Goal: Task Accomplishment & Management: Manage account settings

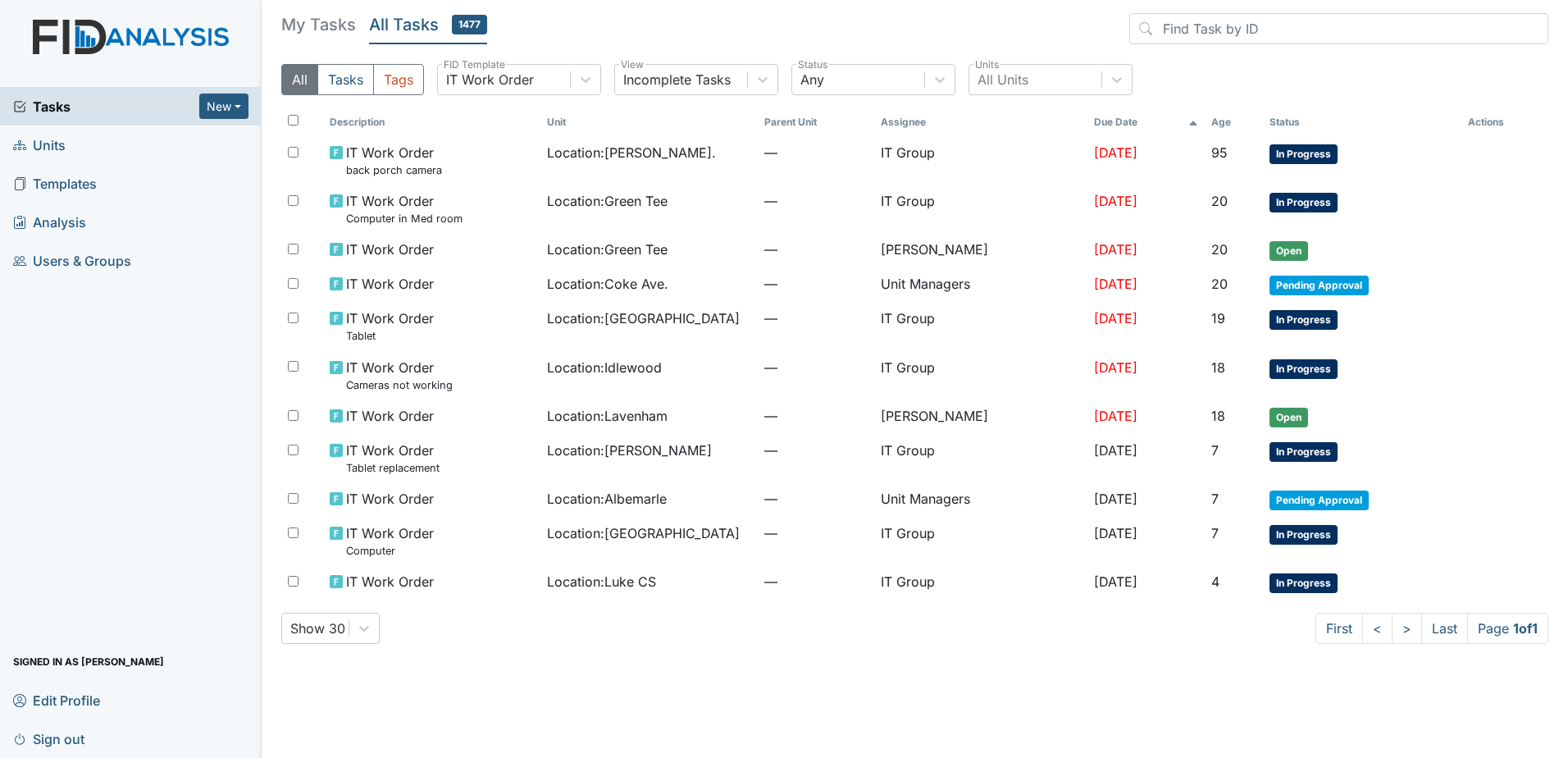
click at [333, 29] on h5 "My Tasks" at bounding box center [319, 24] width 75 height 23
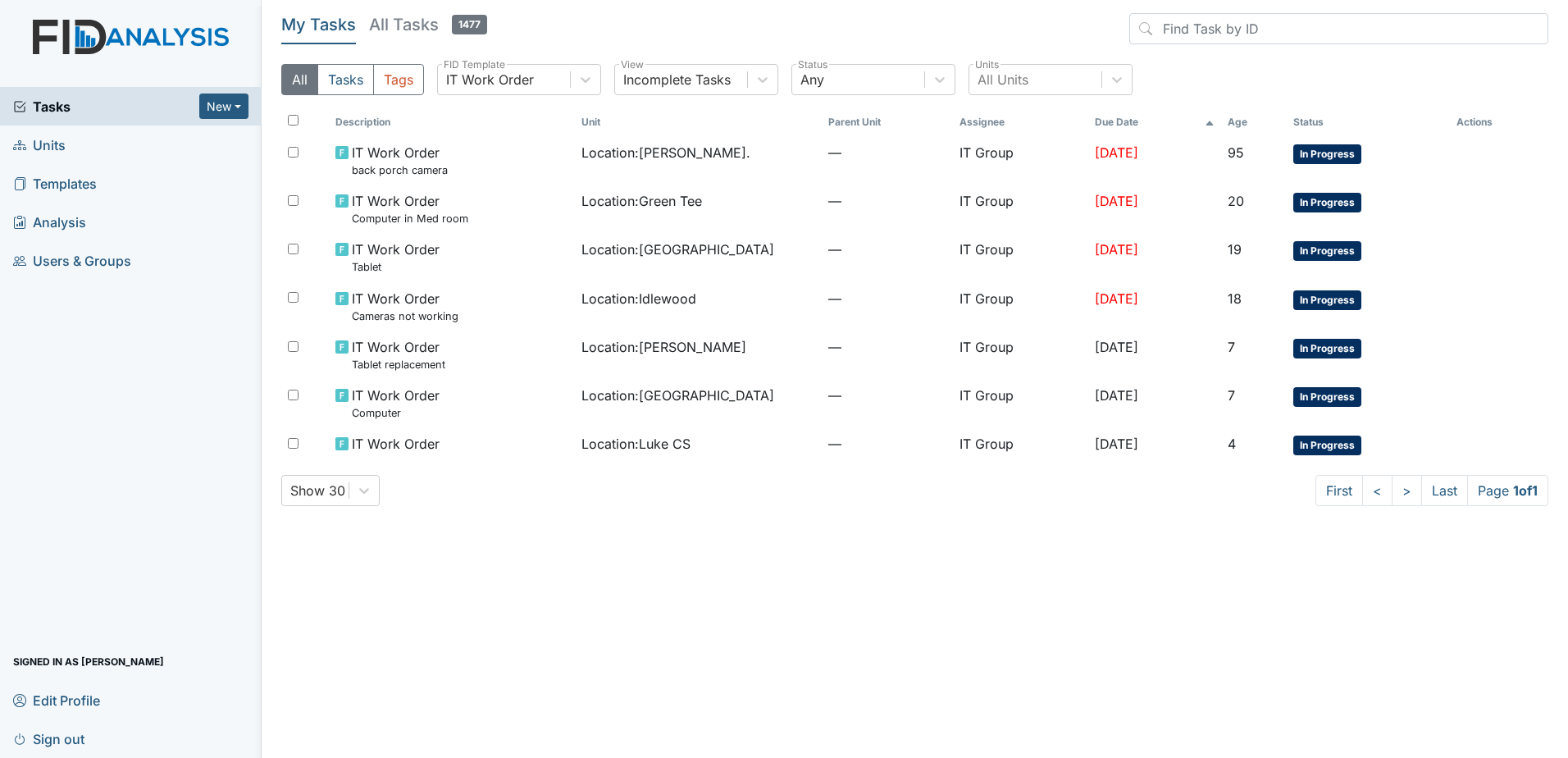
click at [421, 31] on h5 "All Tasks 1477" at bounding box center [428, 24] width 118 height 23
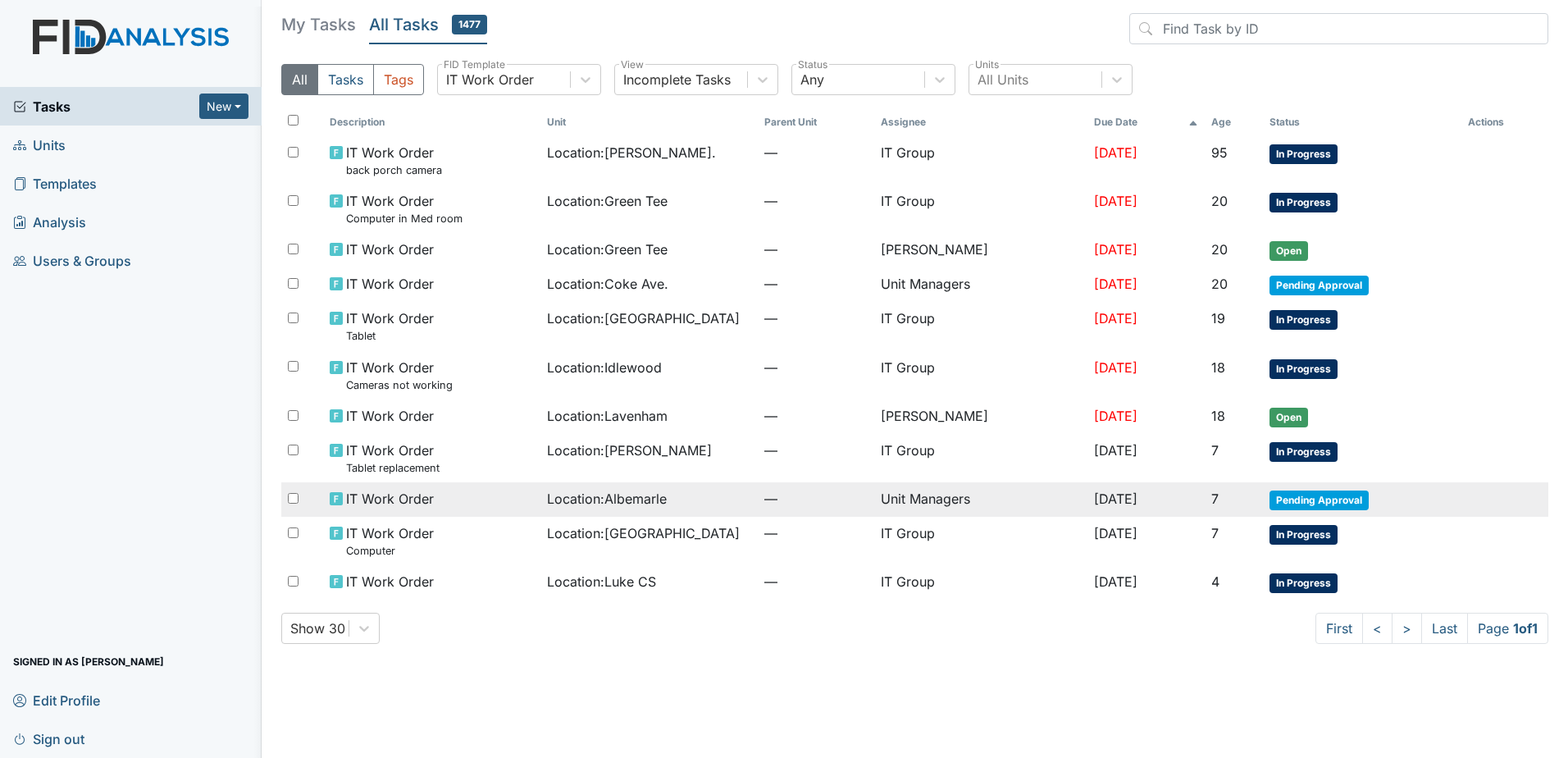
click at [951, 492] on td "Unit Managers" at bounding box center [981, 499] width 213 height 35
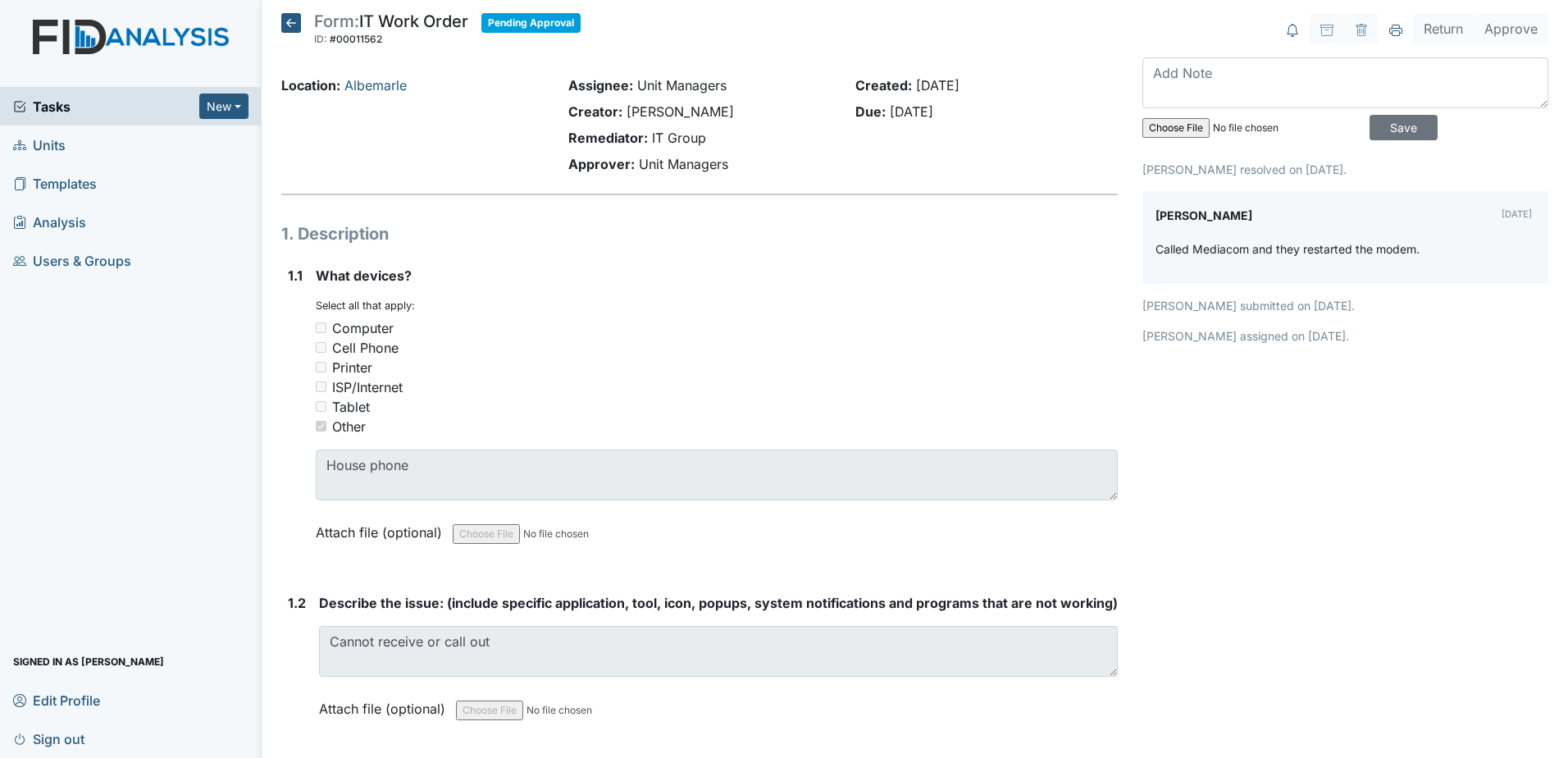
click at [293, 25] on icon at bounding box center [291, 23] width 20 height 20
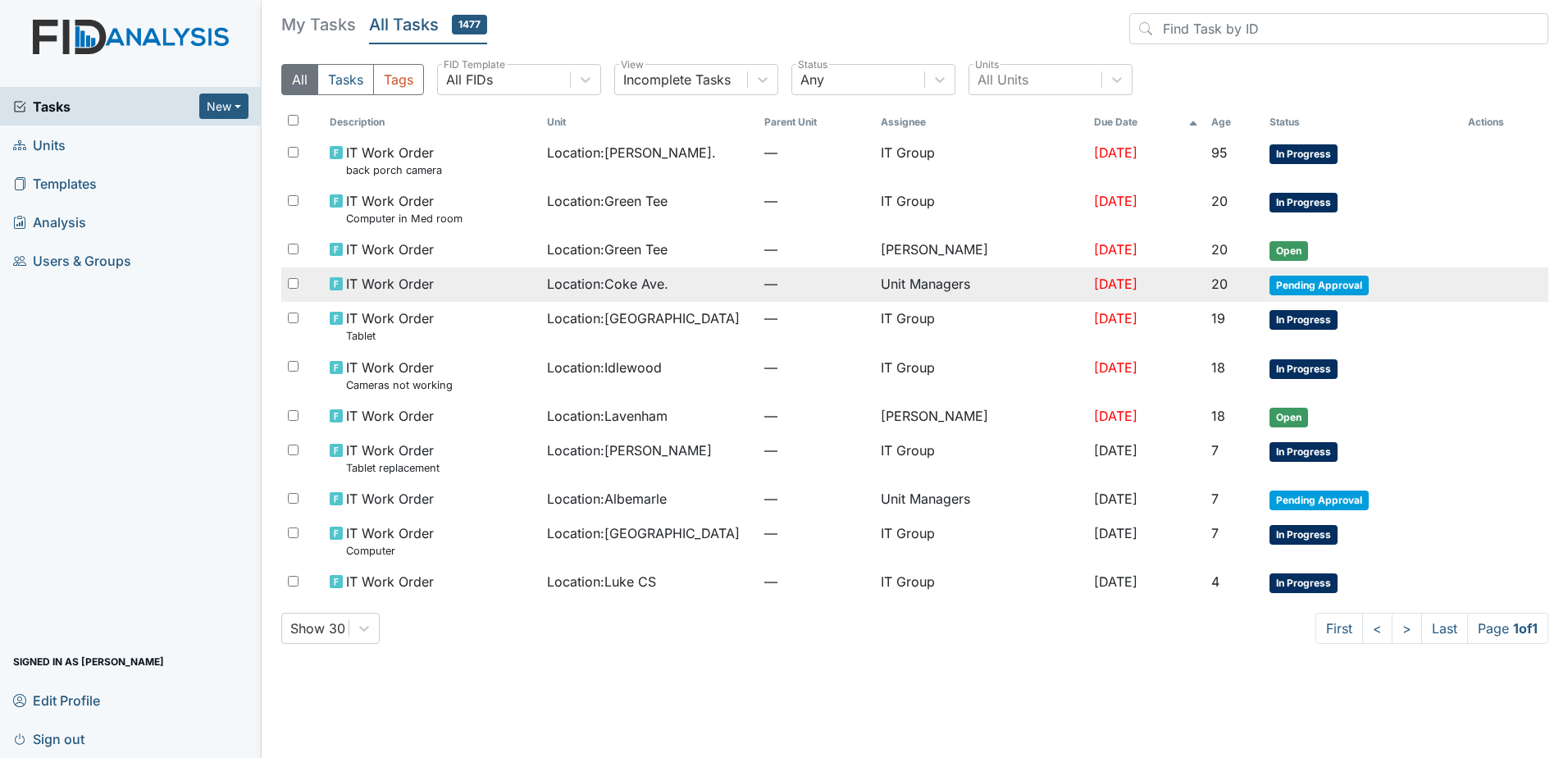
click at [1094, 282] on span "[DATE]" at bounding box center [1116, 283] width 43 height 16
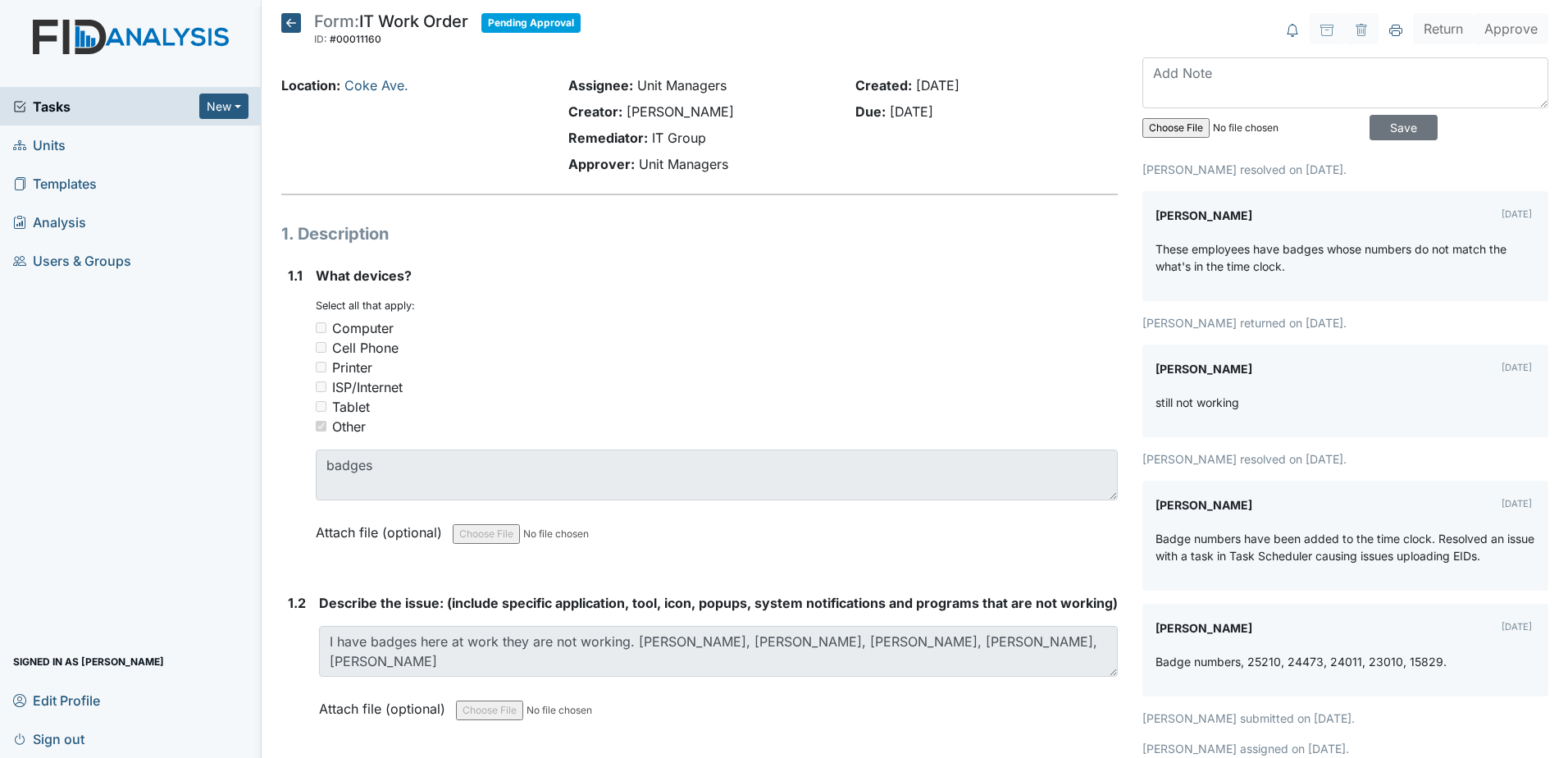
click at [298, 29] on icon at bounding box center [291, 23] width 20 height 20
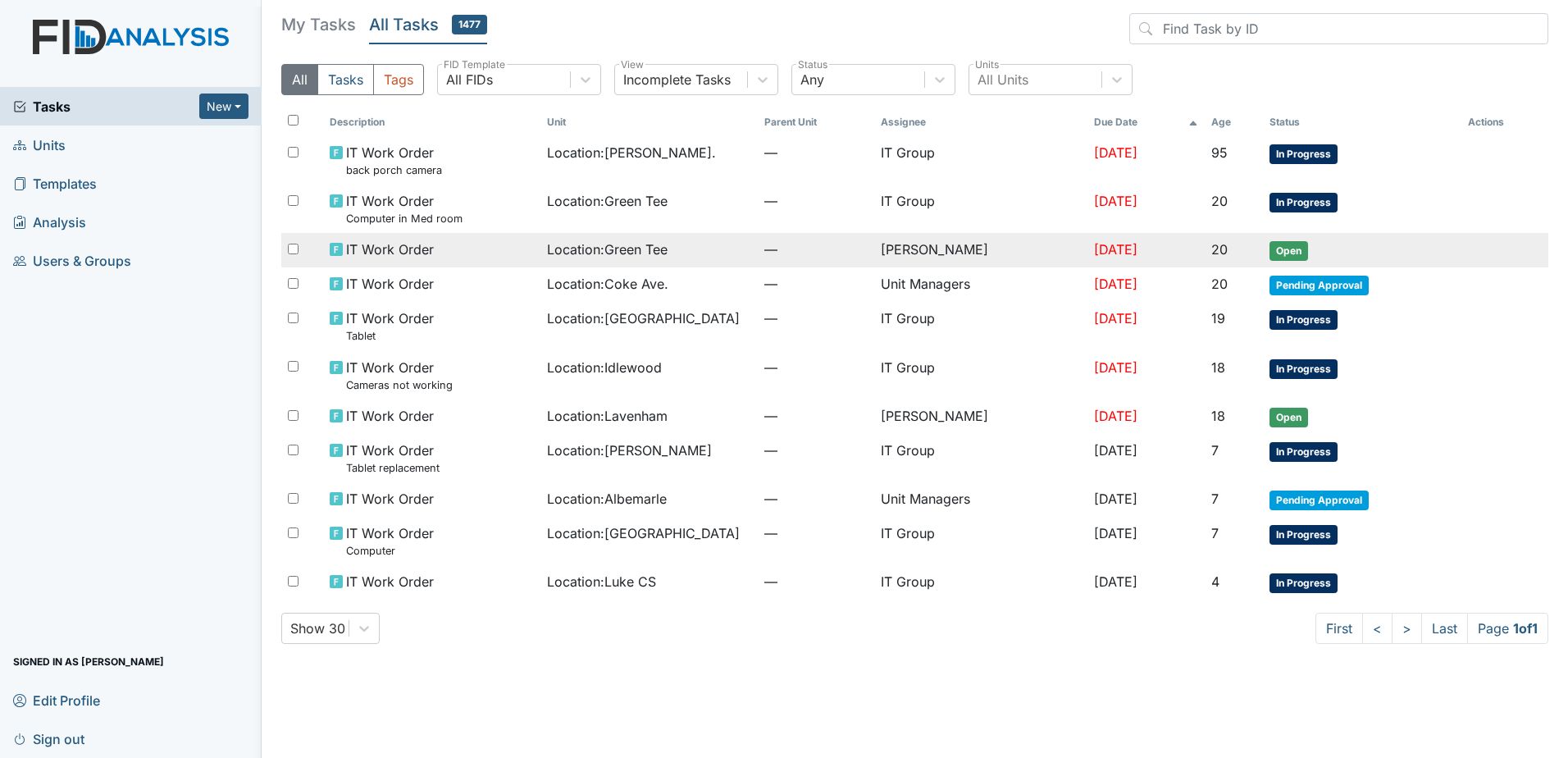
click at [1162, 251] on td "[DATE]" at bounding box center [1146, 250] width 117 height 35
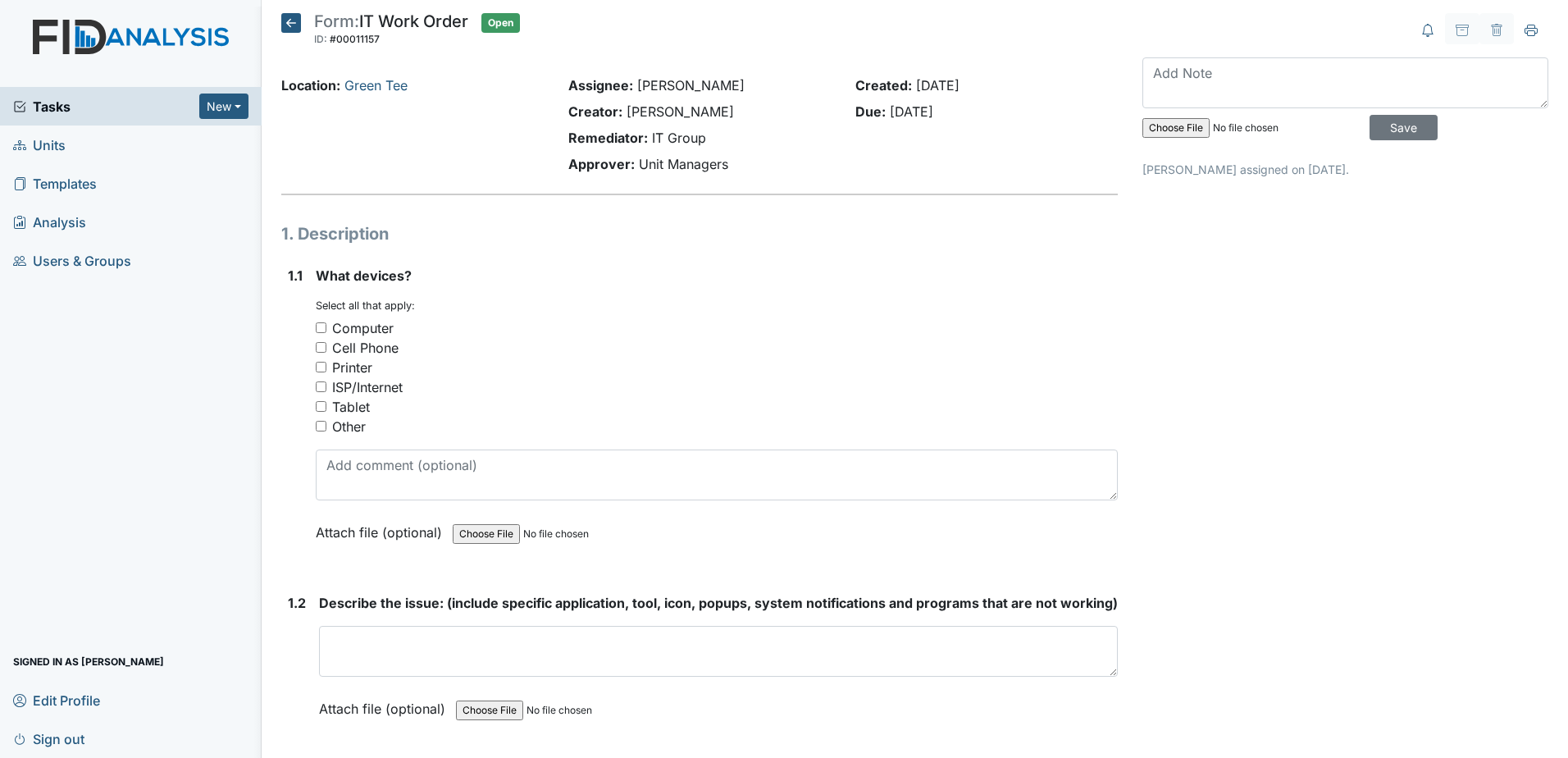
click at [293, 23] on icon at bounding box center [291, 23] width 20 height 20
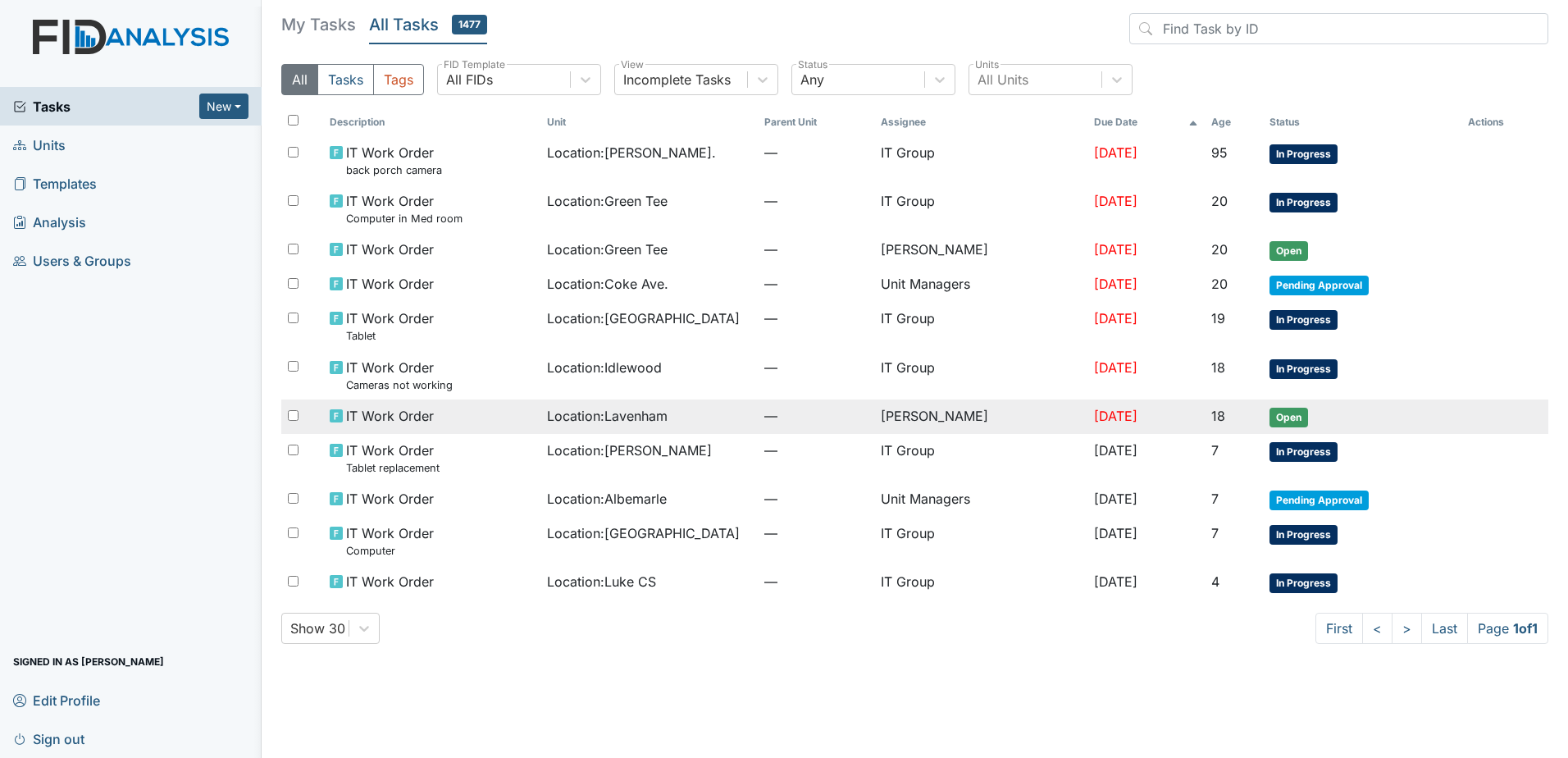
click at [782, 404] on td "—" at bounding box center [815, 417] width 115 height 35
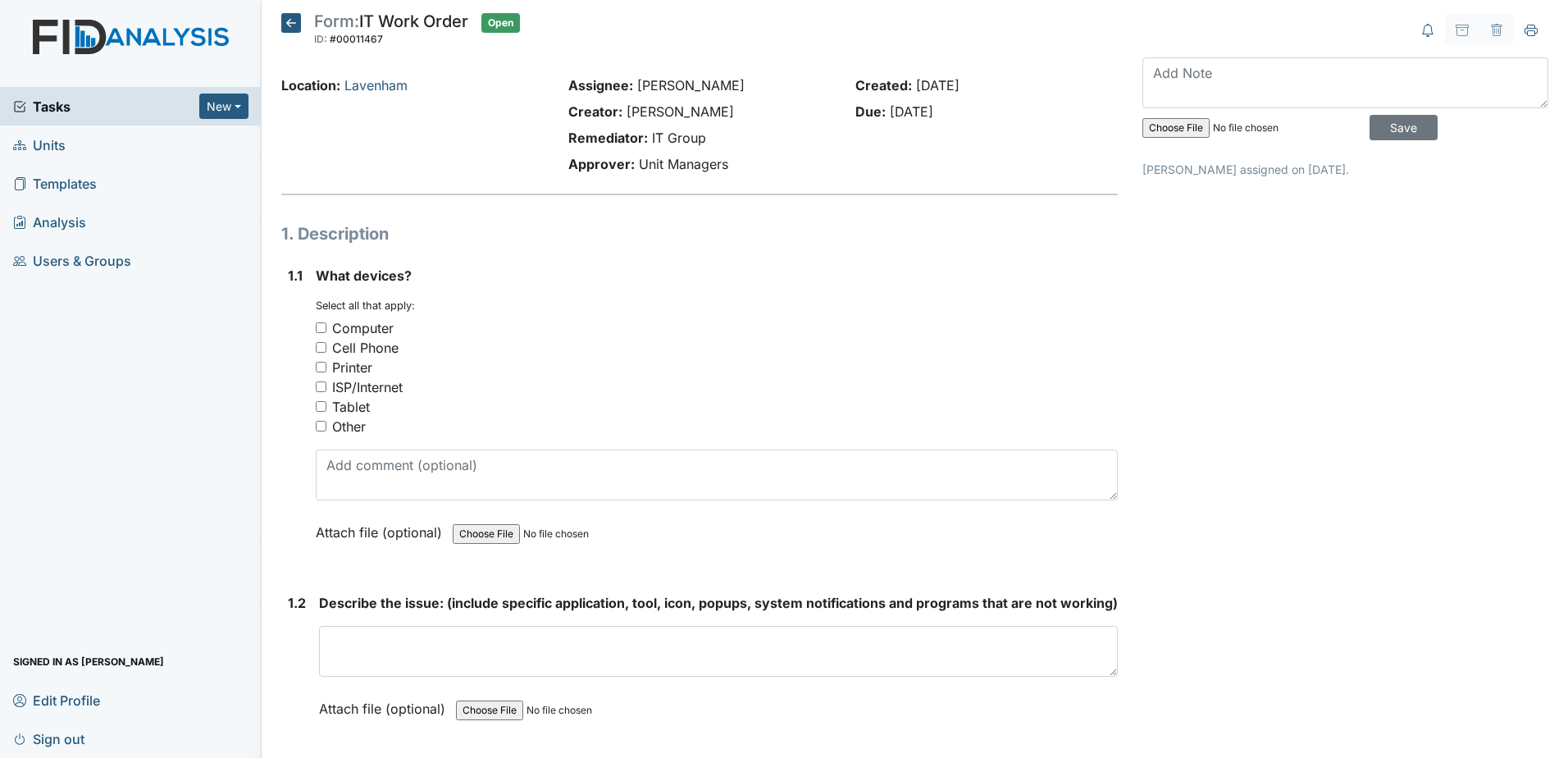
click at [289, 36] on h5 "Form: IT Work Order ID: #00011467 Open Autosaving..." at bounding box center [401, 31] width 238 height 36
click at [289, 33] on h5 "Form: IT Work Order ID: #00011467 Open Autosaving..." at bounding box center [401, 31] width 238 height 36
click at [289, 29] on icon at bounding box center [291, 23] width 20 height 20
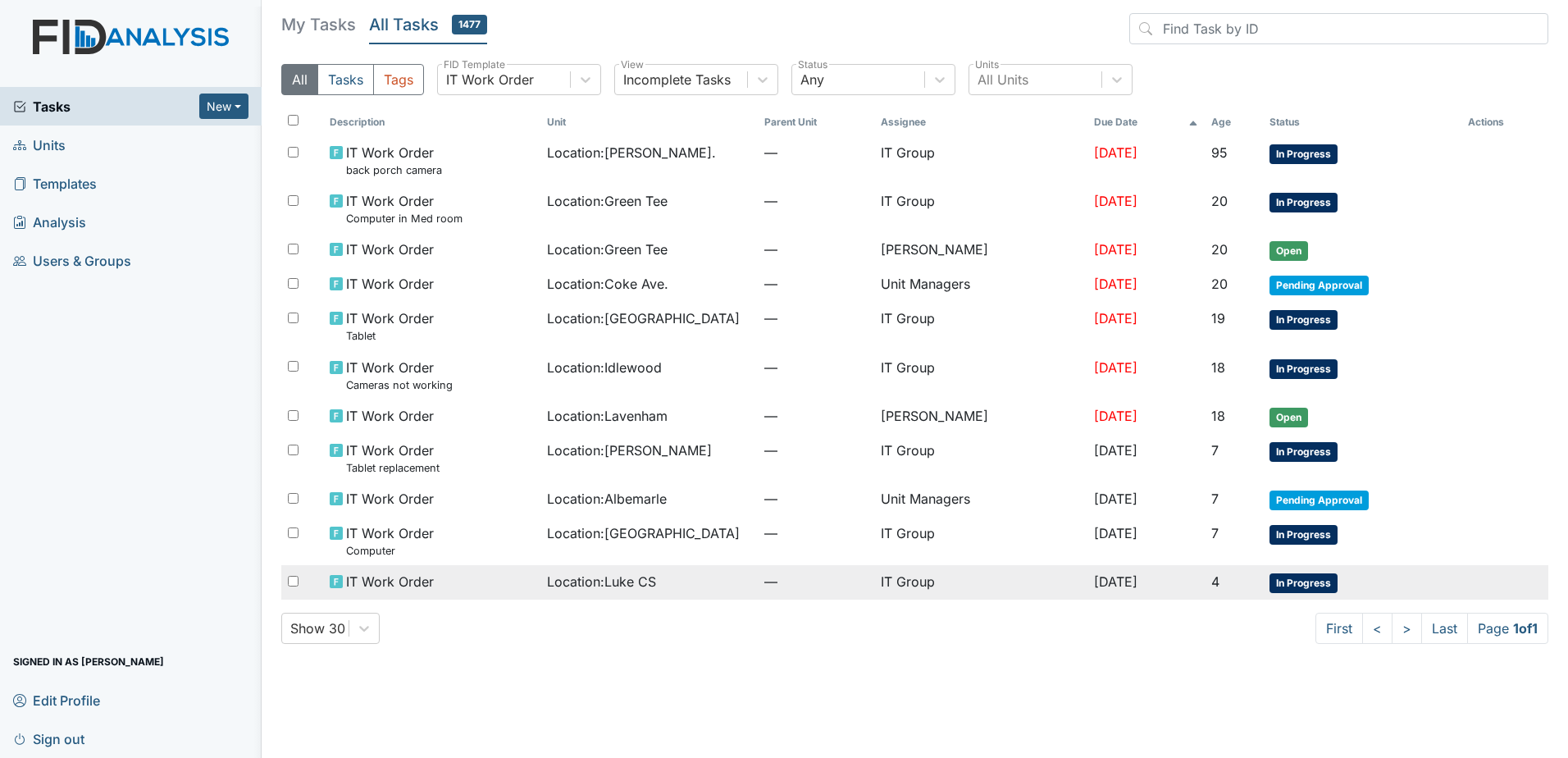
click at [875, 585] on td "IT Group" at bounding box center [981, 582] width 213 height 35
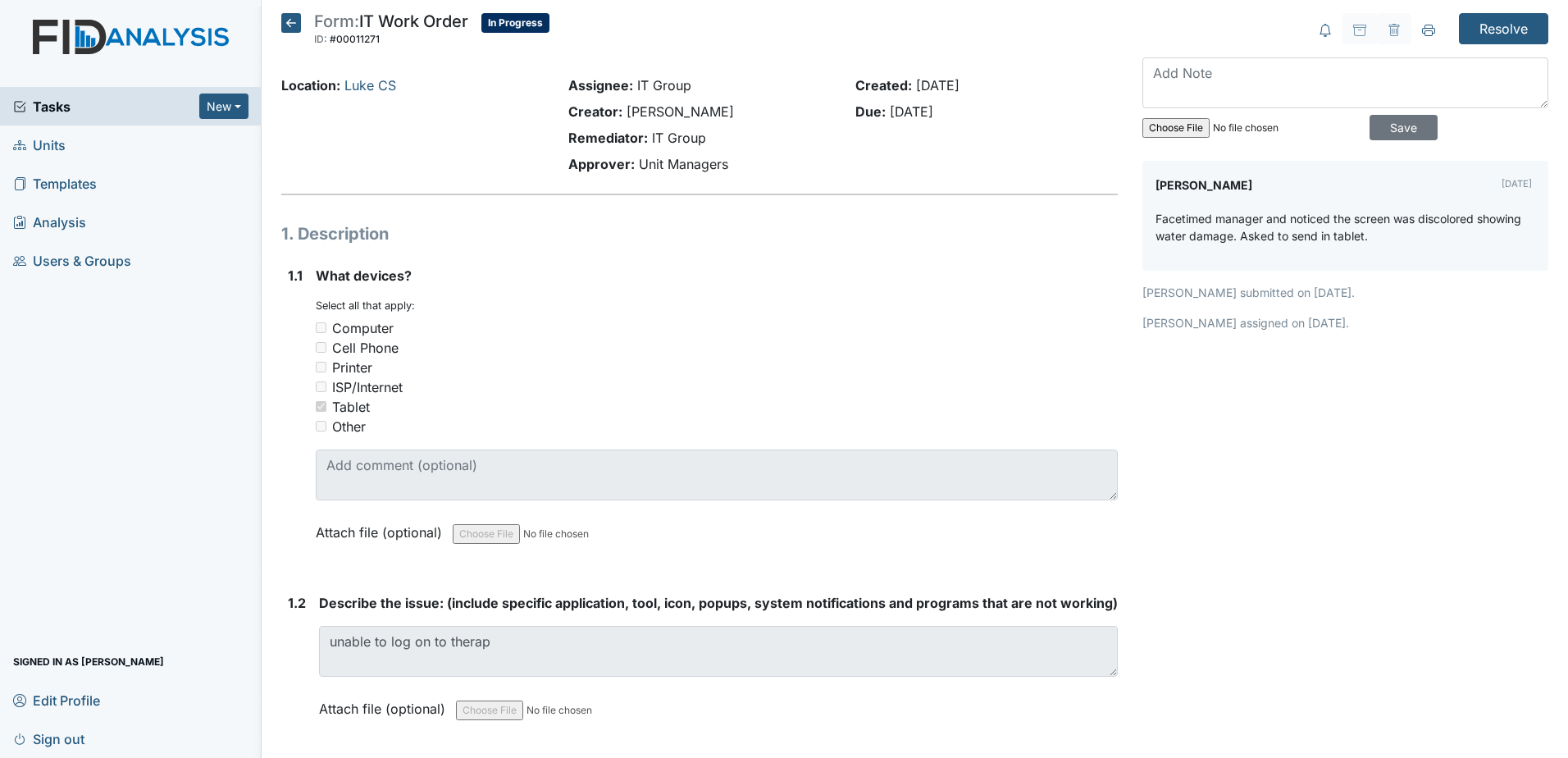
click at [284, 23] on icon at bounding box center [291, 23] width 20 height 20
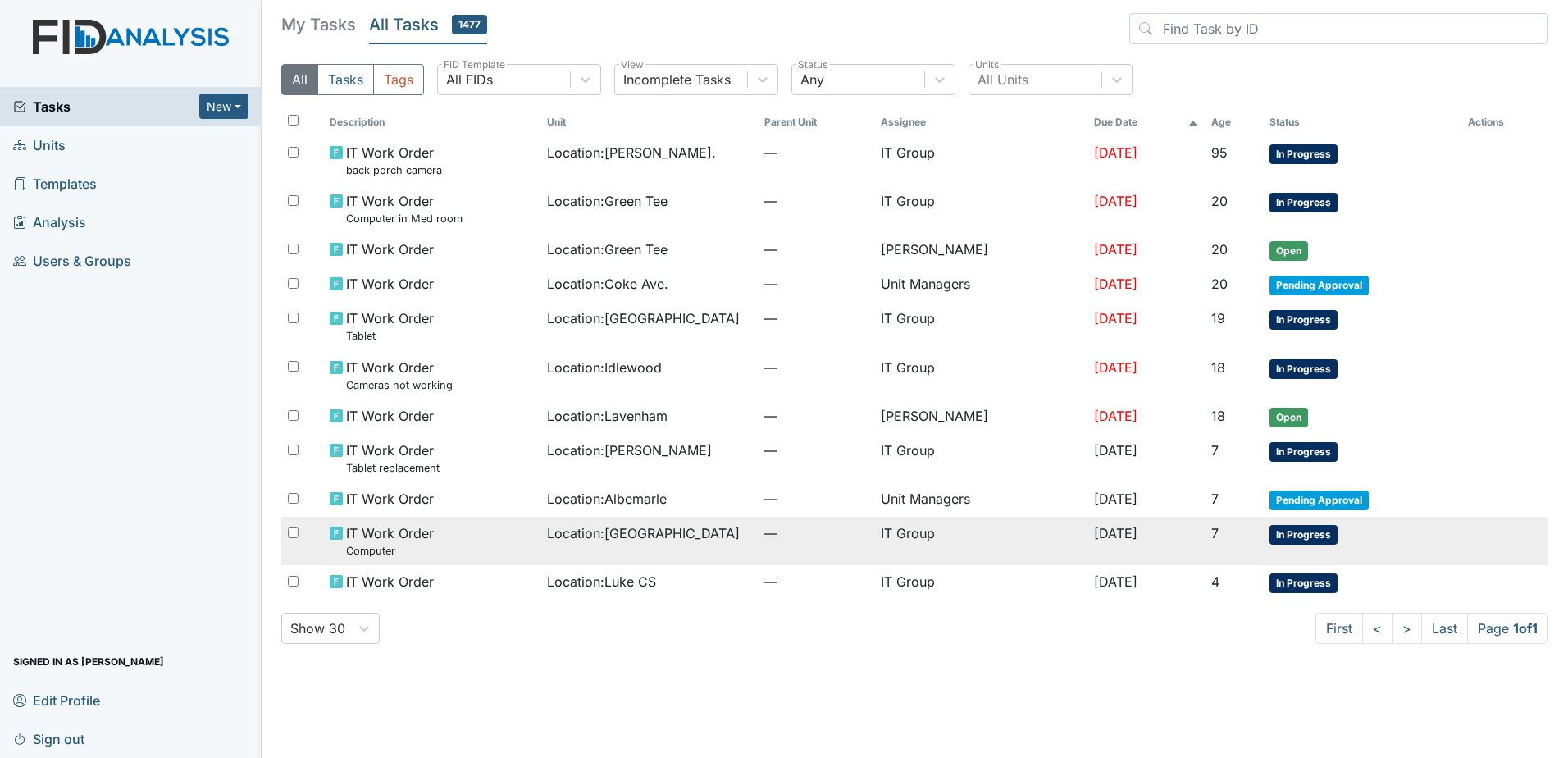
click at [697, 537] on div "Location : Cherry Lane" at bounding box center [649, 533] width 205 height 20
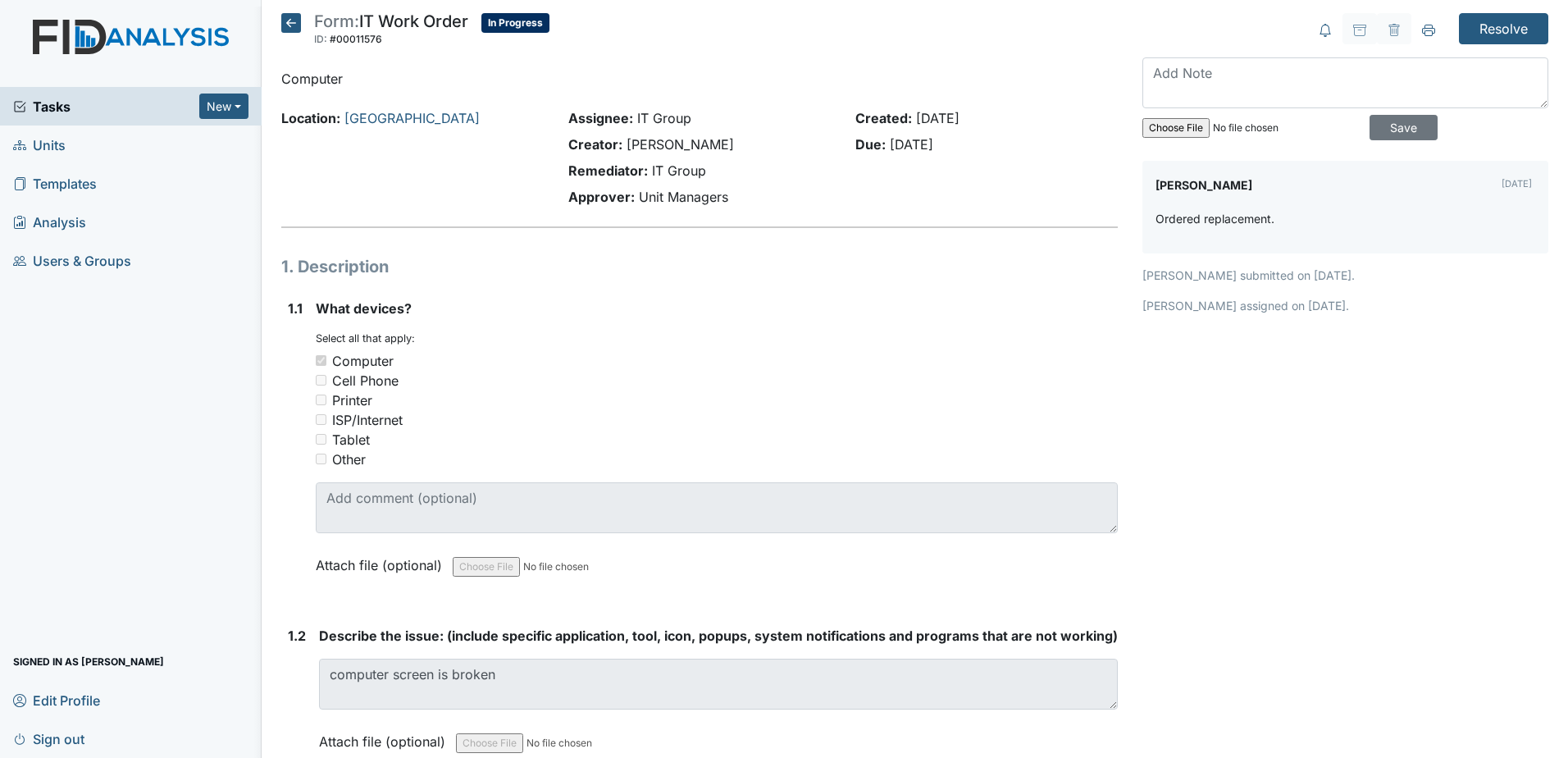
click at [285, 26] on icon at bounding box center [291, 23] width 20 height 20
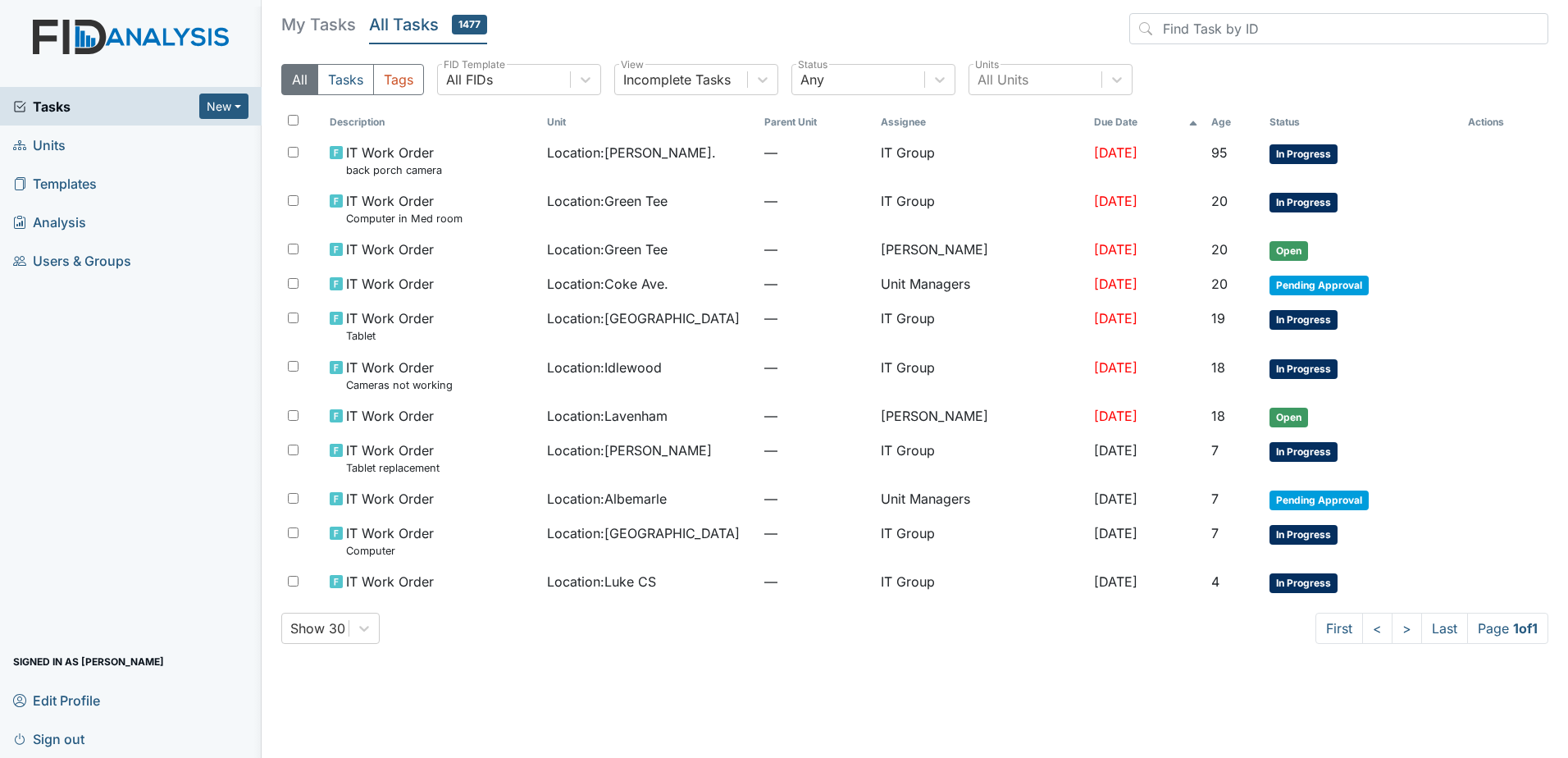
click at [354, 15] on h5 "My Tasks" at bounding box center [319, 24] width 75 height 23
